Goal: Task Accomplishment & Management: Check status

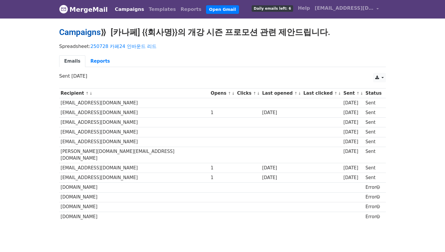
click at [95, 34] on link "Campaigns" at bounding box center [79, 32] width 41 height 10
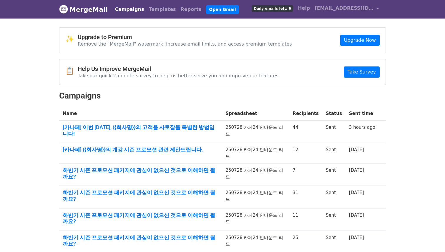
drag, startPoint x: 325, startPoint y: 196, endPoint x: 285, endPoint y: 187, distance: 40.8
click at [270, 208] on tr "하반기 시즌 프로모션 패키지에 관심이 없으신 것으로 이해하면 될까요? 250728 카페24 인바운드 리드 11 Sent 2 days ago" at bounding box center [222, 219] width 326 height 22
click at [303, 183] on tbody "Name Spreadsheet Recipients Status Sent time [카나페] 이번 추석, {{회사명}}의 고객을 사로잡을 특별한…" at bounding box center [222, 221] width 326 height 228
click at [307, 186] on td "31" at bounding box center [305, 197] width 33 height 22
drag, startPoint x: 304, startPoint y: 177, endPoint x: 1, endPoint y: 158, distance: 303.4
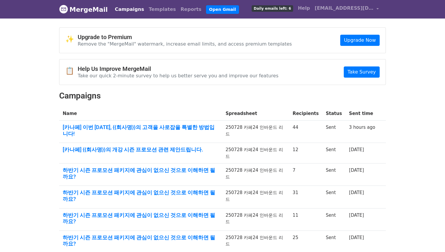
click at [45, 158] on body "MergeMail Campaigns Templates Reports Open Gmail Daily emails left: 6 Help blue…" at bounding box center [222, 187] width 445 height 374
click at [53, 140] on body "MergeMail Campaigns Templates Reports Open Gmail Daily emails left: 6 Help blue…" at bounding box center [222, 187] width 445 height 374
click at [96, 167] on link "하반기 시즌 프로모션 패키지에 관심이 없으신 것으로 이해하면 될까요?" at bounding box center [141, 173] width 156 height 13
click at [201, 189] on link "하반기 시즌 프로모션 패키지에 관심이 없으신 것으로 이해하면 될까요?" at bounding box center [141, 195] width 156 height 13
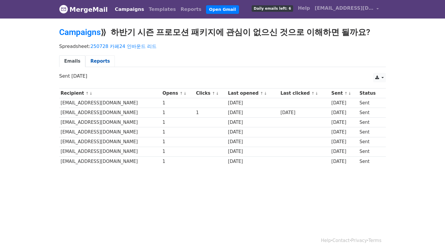
click at [96, 62] on link "Reports" at bounding box center [99, 61] width 29 height 12
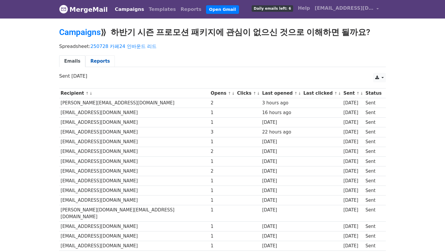
click at [100, 65] on link "Reports" at bounding box center [99, 61] width 29 height 12
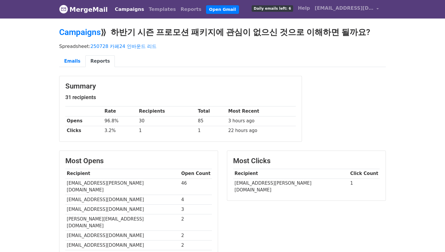
scroll to position [3, 0]
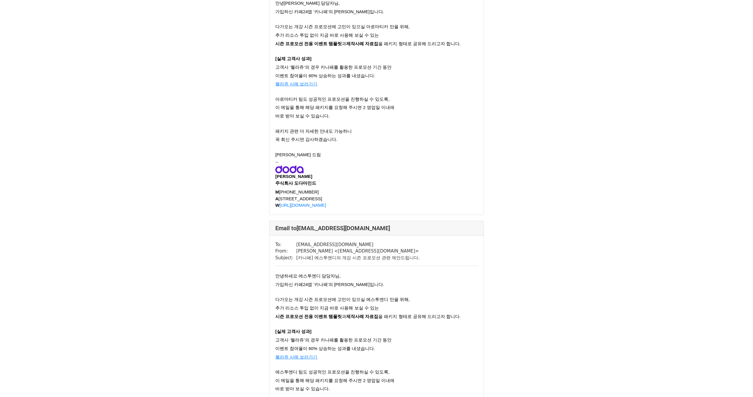
scroll to position [1068, 0]
